Goal: Task Accomplishment & Management: Use online tool/utility

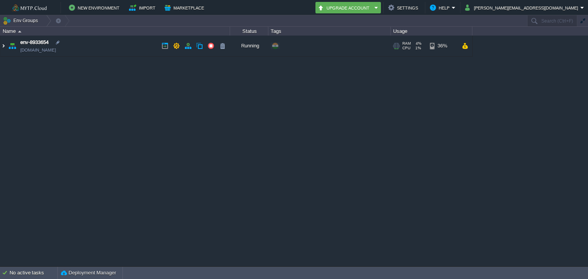
click at [4, 46] on img at bounding box center [3, 46] width 6 height 21
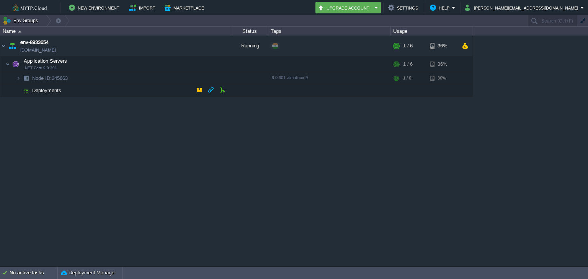
click at [38, 89] on span "Deployments" at bounding box center [46, 90] width 31 height 7
click at [34, 66] on span ".NET Core 9.0.301" at bounding box center [40, 68] width 33 height 5
click at [155, 62] on td at bounding box center [160, 64] width 11 height 11
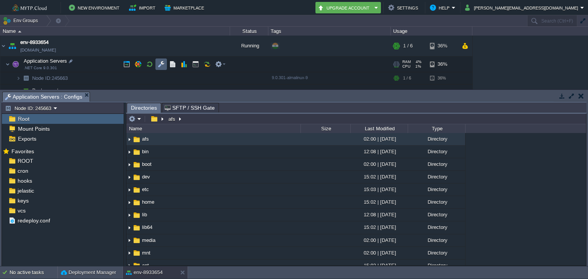
click at [155, 62] on td at bounding box center [160, 64] width 11 height 11
drag, startPoint x: 585, startPoint y: 93, endPoint x: 556, endPoint y: 99, distance: 29.0
click at [583, 93] on td at bounding box center [581, 95] width 10 height 9
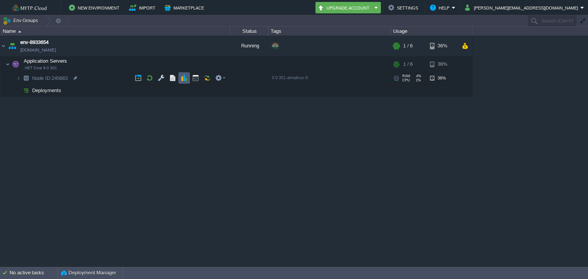
click at [187, 80] on td at bounding box center [183, 77] width 11 height 11
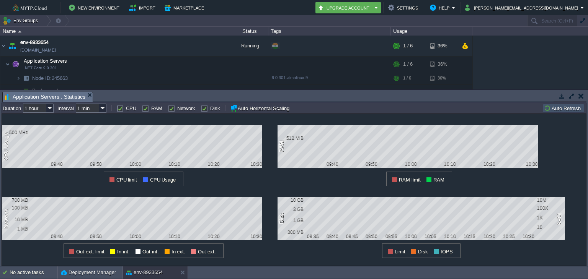
click at [580, 95] on button "button" at bounding box center [580, 96] width 5 height 7
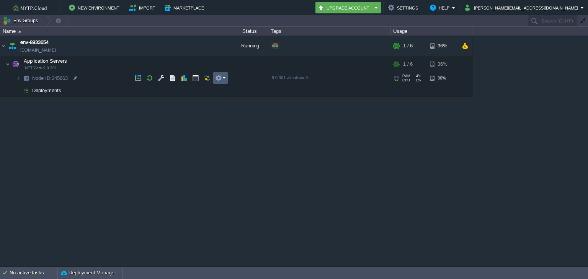
click at [223, 77] on em at bounding box center [220, 78] width 10 height 7
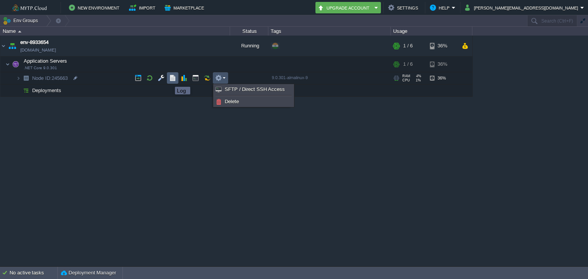
click at [169, 80] on button "button" at bounding box center [172, 78] width 7 height 7
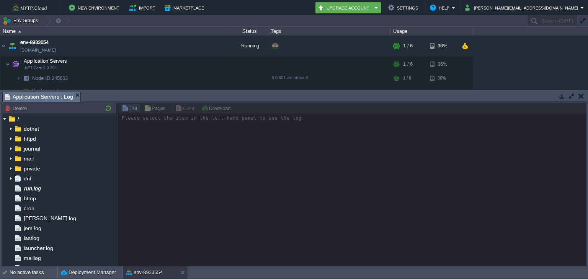
click at [581, 96] on button "button" at bounding box center [580, 96] width 5 height 7
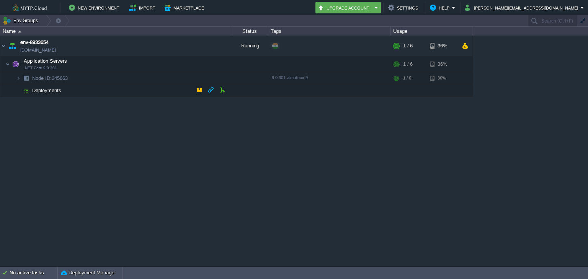
click at [43, 93] on td "Deployments" at bounding box center [115, 91] width 230 height 12
click at [200, 89] on button "button" at bounding box center [199, 89] width 7 height 7
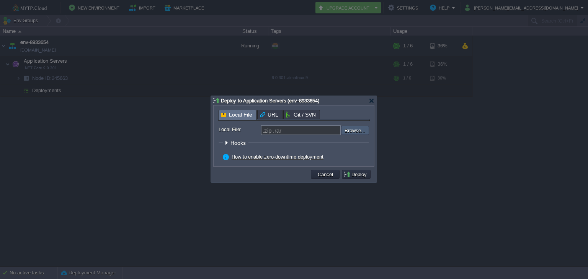
click at [363, 130] on input "file" at bounding box center [320, 130] width 97 height 9
click at [358, 132] on input "file" at bounding box center [320, 130] width 97 height 9
type input "C:\fakepath\TEmail.zip"
type input "TEmail.zip"
click at [347, 173] on button "Deploy" at bounding box center [356, 174] width 26 height 7
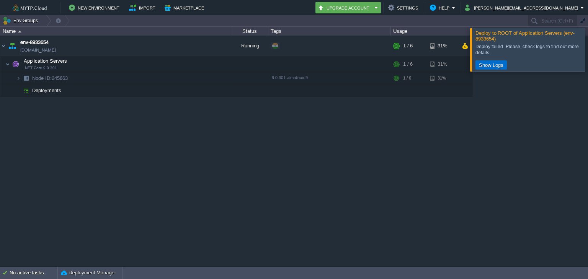
click at [500, 62] on button "Show Logs" at bounding box center [490, 65] width 29 height 7
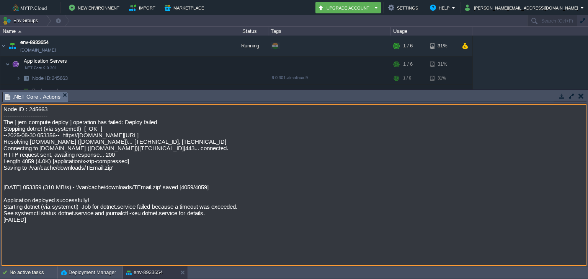
click at [282, 220] on textarea "Node ID : 245663 ----------------------- The [ jem compute deploy ] operation h…" at bounding box center [294, 185] width 585 height 162
drag, startPoint x: 206, startPoint y: 221, endPoint x: 3, endPoint y: 223, distance: 203.5
click at [3, 223] on textarea "Node ID : 245663 ----------------------- The [ jem compute deploy ] operation h…" at bounding box center [294, 185] width 585 height 162
click at [581, 94] on button "button" at bounding box center [580, 96] width 5 height 7
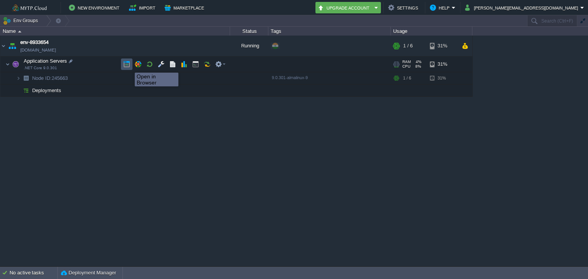
click at [129, 66] on button "button" at bounding box center [126, 64] width 7 height 7
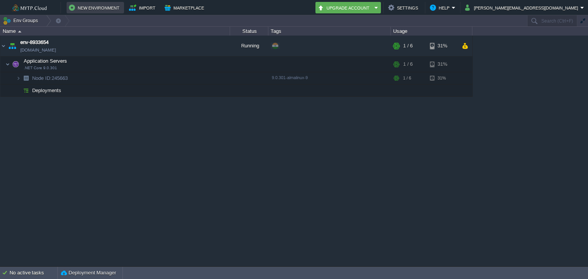
click at [86, 10] on button "New Environment" at bounding box center [95, 7] width 53 height 9
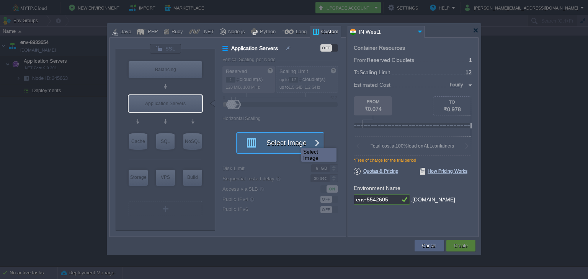
click at [295, 141] on button "Select Image" at bounding box center [275, 143] width 69 height 21
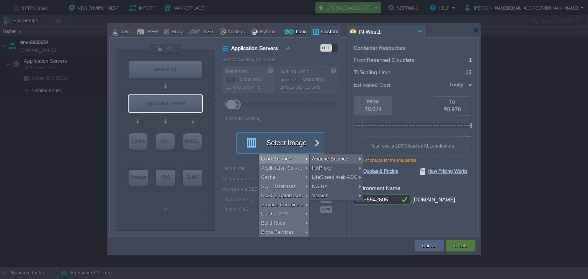
type input "Select Image"
click at [285, 34] on div at bounding box center [287, 31] width 12 height 11
type input "Application Servers"
type input "6"
type input "Golang 1.25.0"
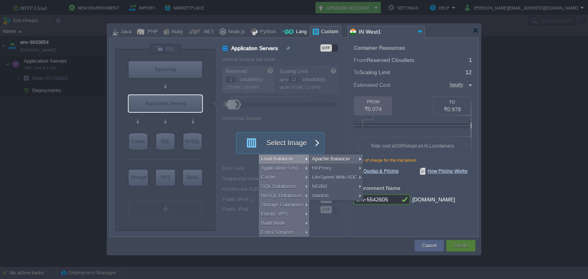
type input "1.25.0"
type input "Stateful"
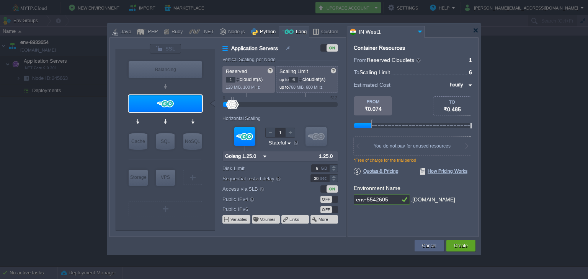
click at [260, 29] on div "Python" at bounding box center [266, 31] width 18 height 11
type input "Application Servers"
type input "4"
type input "Apache Python..."
type input "Python 3.13.7"
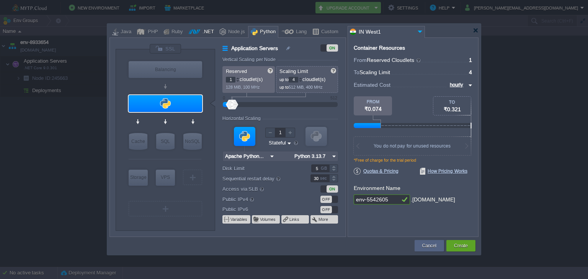
click at [196, 33] on div at bounding box center [194, 31] width 11 height 11
type input "Application Servers"
type input "6"
type input ".NET Core 9.0.301"
type input ".NET 9.0.301"
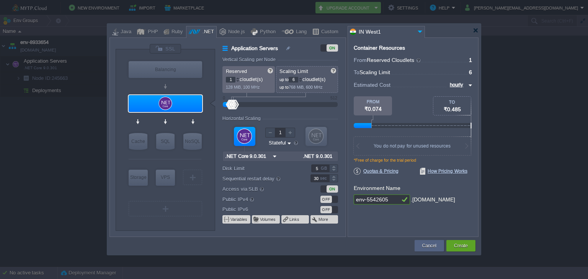
type input ".NET Core 9.0.301"
click at [188, 119] on img at bounding box center [189, 118] width 6 height 8
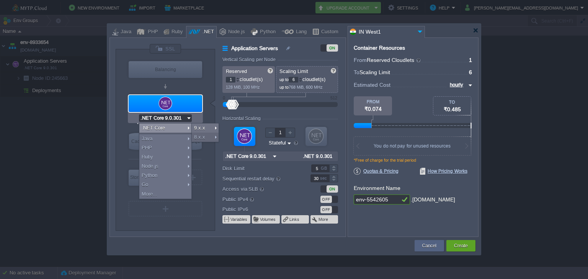
click at [187, 125] on div ".NET Core" at bounding box center [165, 128] width 52 height 9
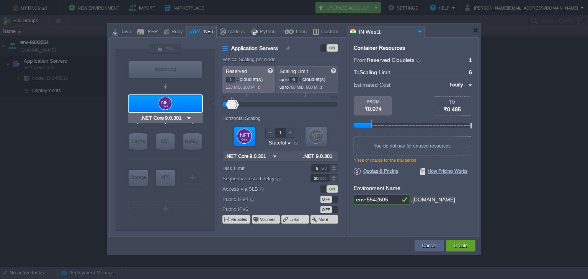
click at [187, 100] on div at bounding box center [165, 103] width 73 height 17
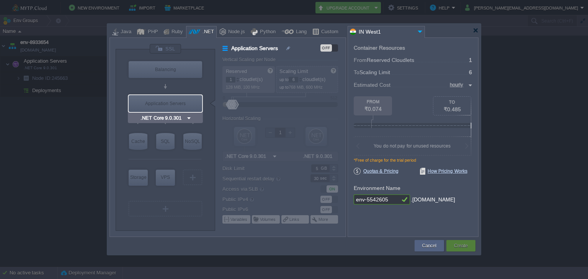
click at [187, 119] on img at bounding box center [189, 118] width 6 height 8
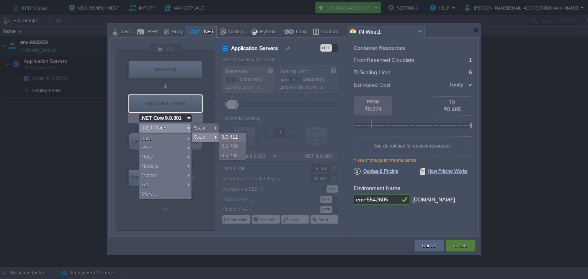
click at [203, 137] on div "8.x.x" at bounding box center [205, 137] width 27 height 9
type input ".NET Core 8.0.411"
type input ".NET 8.0.411"
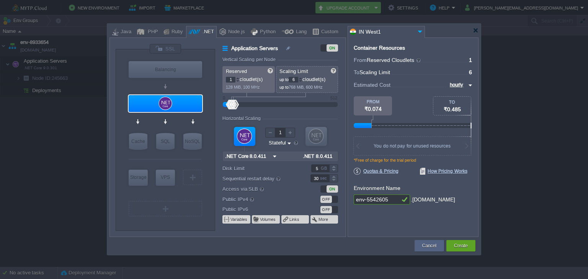
type input ".NET Core 8.0.411"
click at [191, 117] on img at bounding box center [189, 118] width 6 height 8
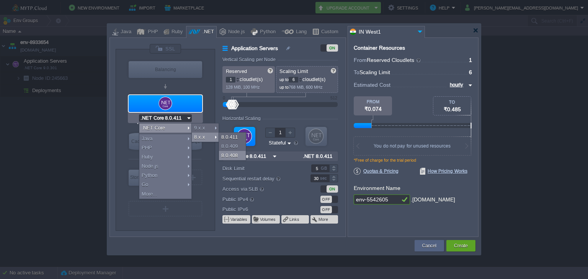
click at [233, 155] on div "8.0.408" at bounding box center [232, 155] width 27 height 9
type input ".NET Core 8.0.408"
type input ".NET 8.0.408"
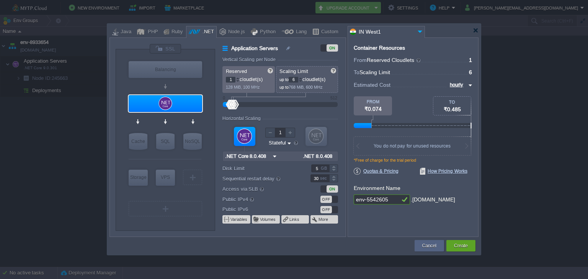
click at [273, 156] on img at bounding box center [274, 156] width 8 height 10
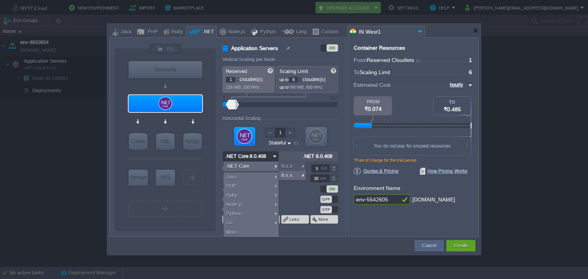
click at [273, 156] on img at bounding box center [274, 156] width 8 height 10
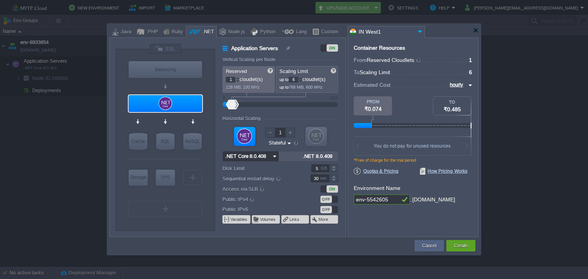
click at [321, 156] on input ".NET 8.0.408" at bounding box center [318, 156] width 37 height 10
click at [287, 144] on img at bounding box center [289, 143] width 6 height 7
click at [330, 120] on div "Horizontal Scaling" at bounding box center [280, 119] width 116 height 7
click at [335, 198] on div "OFF" at bounding box center [329, 199] width 18 height 7
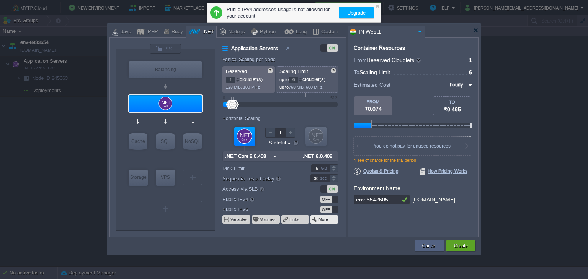
click at [325, 220] on button "More" at bounding box center [323, 220] width 10 height 6
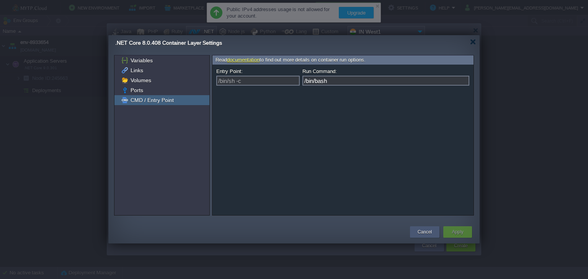
click at [431, 228] on div "Cancel" at bounding box center [424, 231] width 18 height 11
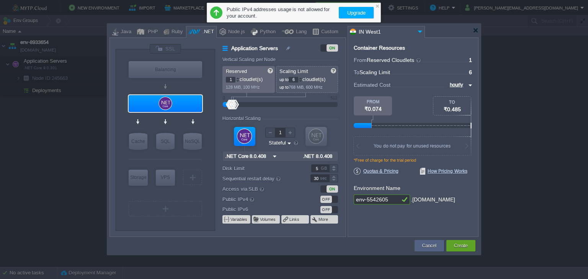
click at [371, 200] on input "env-5542605" at bounding box center [376, 200] width 46 height 10
click at [390, 220] on div "Container Resources From Reserved Cloudlets ... = 1 not added To Scaling Limit …" at bounding box center [412, 137] width 131 height 200
click at [230, 222] on span at bounding box center [226, 220] width 7 height 6
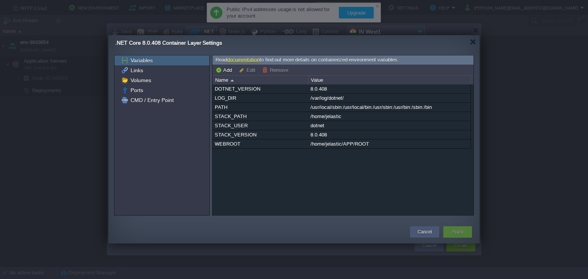
click at [422, 231] on button "Cancel" at bounding box center [424, 232] width 14 height 8
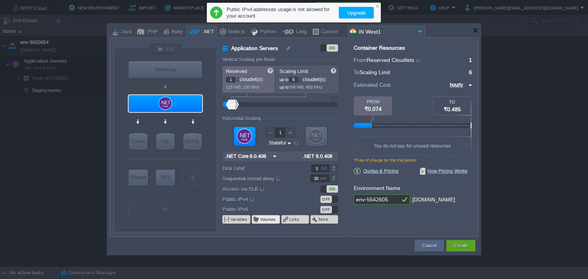
click at [269, 219] on button "Volumes" at bounding box center [268, 220] width 16 height 6
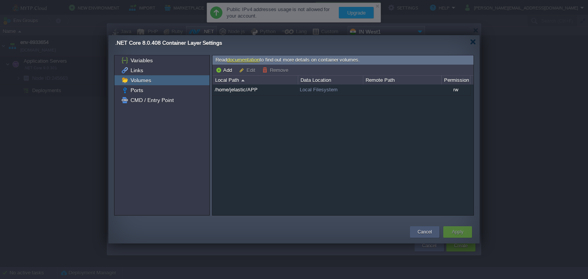
click at [425, 230] on button "Cancel" at bounding box center [424, 232] width 14 height 8
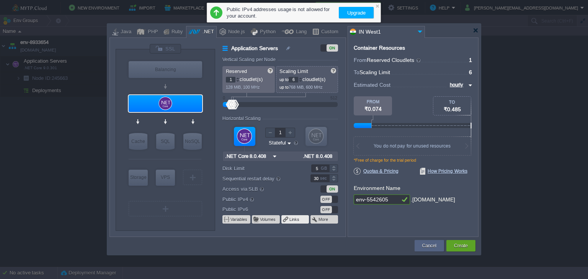
click at [302, 219] on td "Links" at bounding box center [295, 219] width 28 height 8
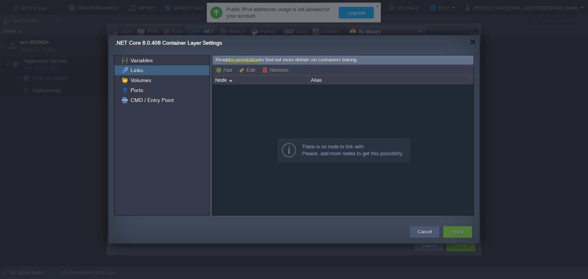
click at [424, 230] on button "Cancel" at bounding box center [424, 232] width 14 height 8
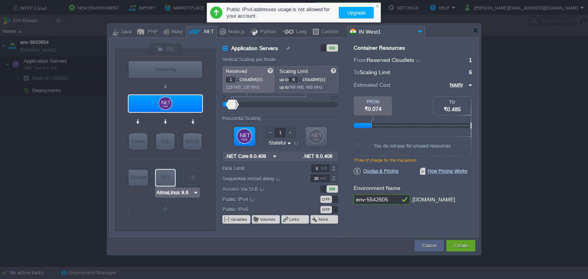
click at [195, 191] on img at bounding box center [196, 193] width 6 height 8
click at [207, 172] on div "VM Balancing VM Application Servers VM Cache VM SQL VM NoSQL VM Storage VM VPS …" at bounding box center [165, 139] width 99 height 181
click at [193, 176] on div at bounding box center [192, 178] width 1 height 6
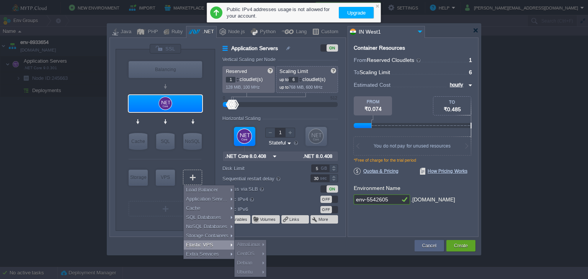
type input ".NET Core 8.0.408"
type input "Select Image"
click at [378, 7] on div at bounding box center [377, 5] width 5 height 5
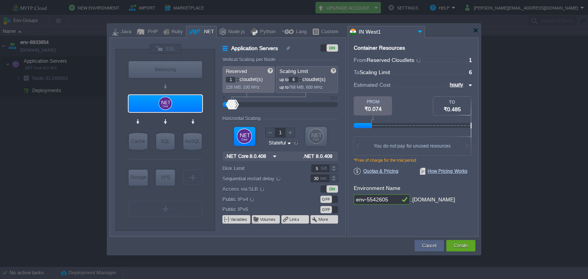
click at [417, 31] on img at bounding box center [419, 31] width 9 height 10
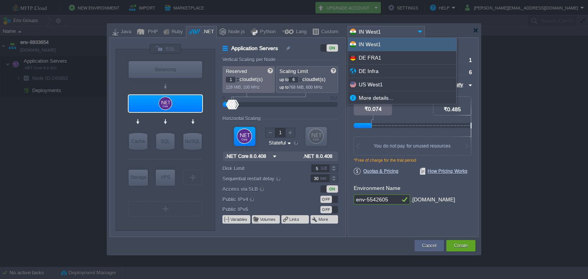
click at [417, 31] on img at bounding box center [419, 31] width 9 height 10
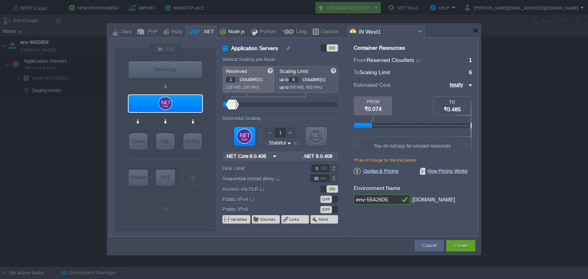
click at [228, 33] on div "Node.js" at bounding box center [235, 31] width 19 height 11
type input "Application Servers"
type input "4"
type input "8"
type input "Node.js 24.7.0 LTS"
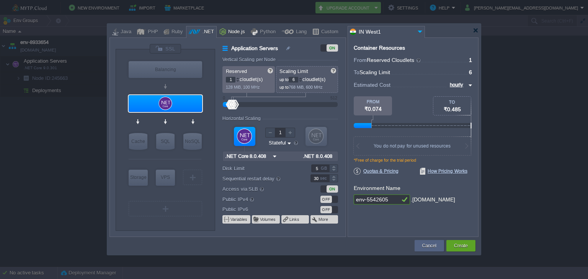
type input "24.7.0-pm2"
click at [200, 33] on div ".NET" at bounding box center [207, 31] width 14 height 11
type input "Application Servers"
type input "1"
type input "6"
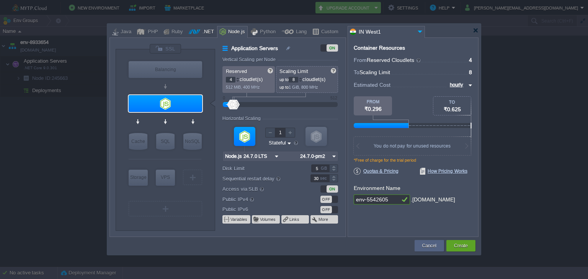
type input ".NET Core 8.0.408"
type input ".NET 8.0.408"
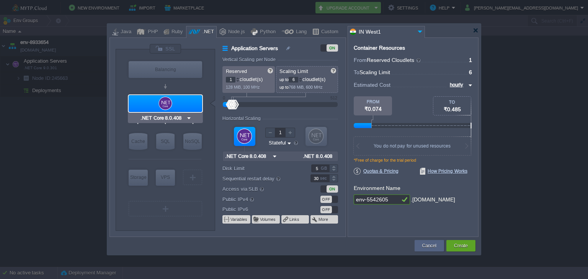
click at [187, 116] on img at bounding box center [189, 118] width 6 height 8
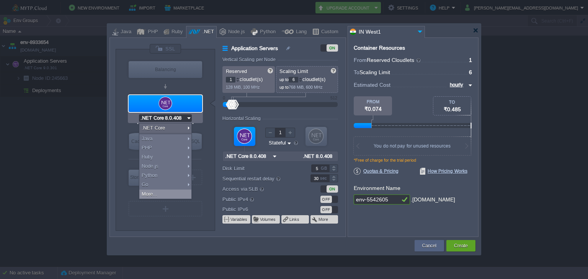
click at [157, 194] on div "More..." at bounding box center [165, 194] width 52 height 9
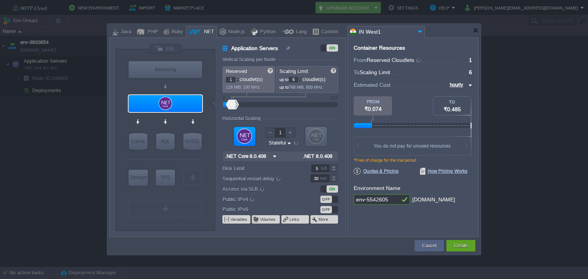
click at [114, 81] on div "VM Balancing VM Application Servers VM Cache VM SQL VM NoSQL VM Storage VM VPS …" at bounding box center [227, 137] width 236 height 200
type input "NGINX 1.28.0"
click at [272, 155] on img at bounding box center [274, 156] width 8 height 10
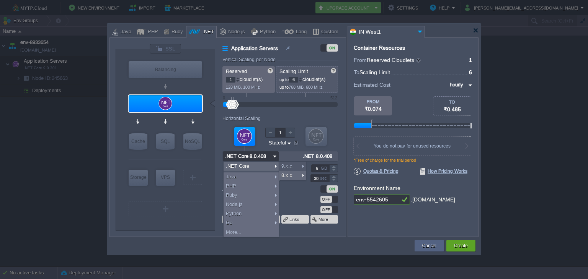
click at [272, 155] on img at bounding box center [274, 156] width 8 height 10
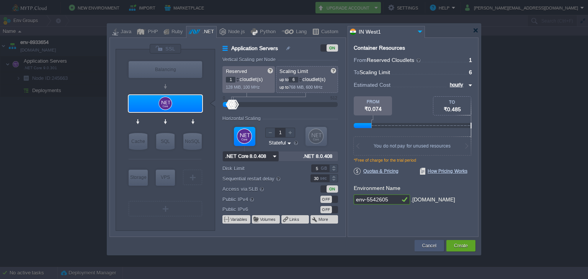
click at [429, 246] on button "Cancel" at bounding box center [429, 246] width 14 height 8
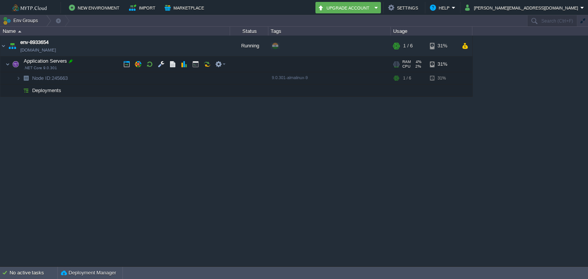
click at [72, 61] on div at bounding box center [70, 61] width 7 height 7
click at [416, 235] on div "env-8933654 [DOMAIN_NAME] Running + Add to Env Group RAM 4% CPU 2% 1 / 6 31% Ap…" at bounding box center [294, 151] width 588 height 231
